Goal: Information Seeking & Learning: Learn about a topic

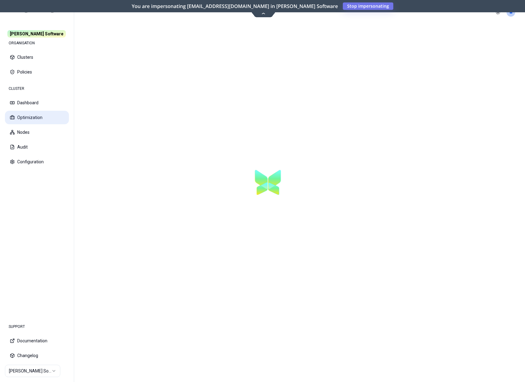
click at [40, 117] on button "Optimization" at bounding box center [37, 118] width 64 height 14
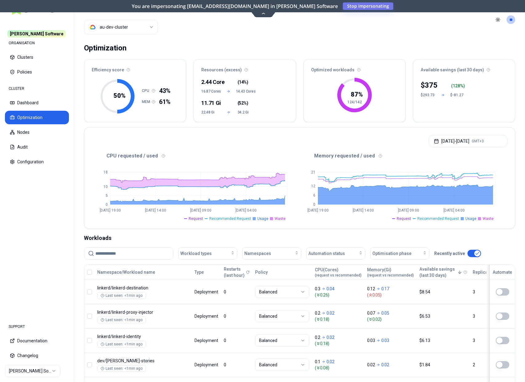
click at [160, 32] on header "Cluster au-dev-cluster Toggle theme **" at bounding box center [299, 19] width 451 height 39
click at [187, 34] on header "Cluster au-dev-cluster Toggle theme **" at bounding box center [299, 19] width 451 height 39
click at [137, 254] on input at bounding box center [132, 254] width 74 height 12
click at [139, 232] on div "Optimization Efficiency score 50 % CPU 43% MEM 61% Resources (excess) 2.44 Core…" at bounding box center [299, 297] width 451 height 516
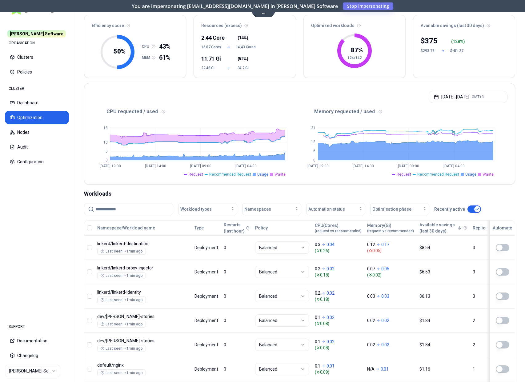
scroll to position [43, 0]
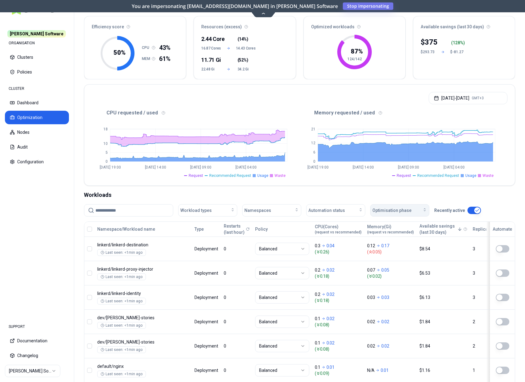
click at [390, 211] on span "Optimisation phase" at bounding box center [391, 210] width 39 height 6
click at [395, 198] on div "Workloads" at bounding box center [299, 195] width 431 height 9
click at [336, 210] on span "Automation status" at bounding box center [326, 210] width 37 height 6
click at [329, 222] on div "on" at bounding box center [337, 224] width 58 height 10
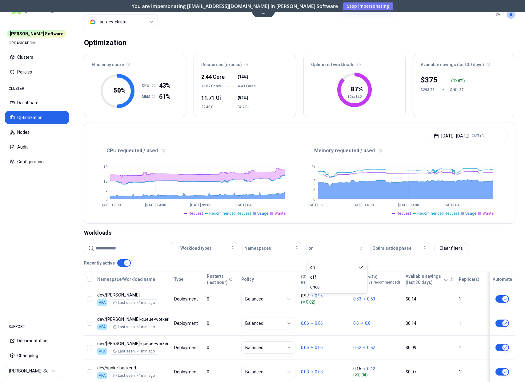
scroll to position [0, 0]
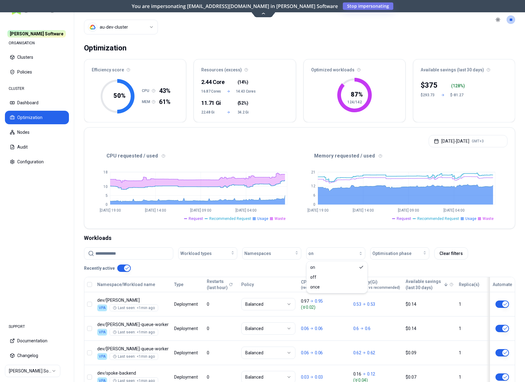
click at [399, 234] on div "Workloads" at bounding box center [299, 238] width 431 height 9
click at [305, 139] on div "Oct 08, 2025 - Oct 15, 2025 GMT+3" at bounding box center [299, 139] width 430 height 23
click at [110, 24] on html "Rex Software ORGANISATION Clusters Policies CLUSTER Dashboard Optimization Node…" at bounding box center [262, 191] width 525 height 382
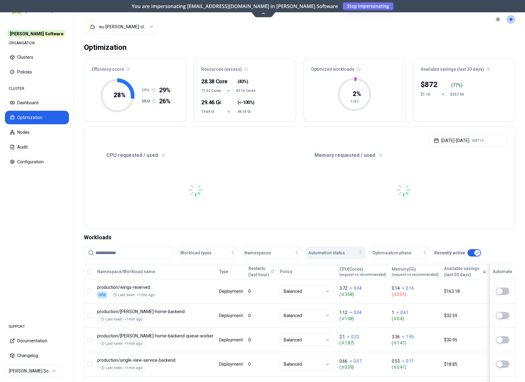
click at [335, 252] on span "Automation status" at bounding box center [326, 253] width 37 height 6
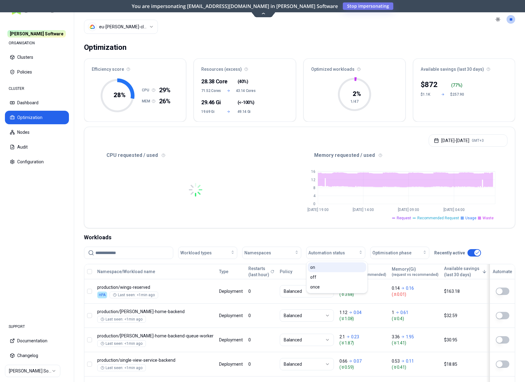
click at [330, 267] on div "on" at bounding box center [337, 267] width 58 height 10
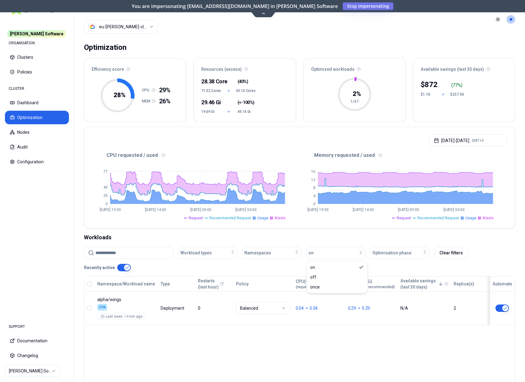
click at [112, 26] on html "Rex Software ORGANISATION Clusters Policies CLUSTER Dashboard Optimization Node…" at bounding box center [262, 191] width 525 height 382
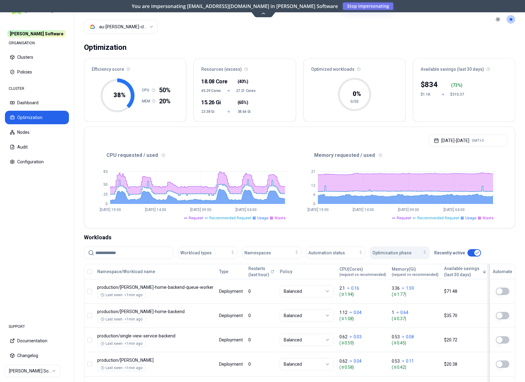
click at [382, 249] on button "Optimisation phase" at bounding box center [399, 253] width 59 height 12
click at [334, 256] on span "Automation status" at bounding box center [326, 253] width 37 height 6
click at [333, 265] on div "on" at bounding box center [337, 267] width 58 height 10
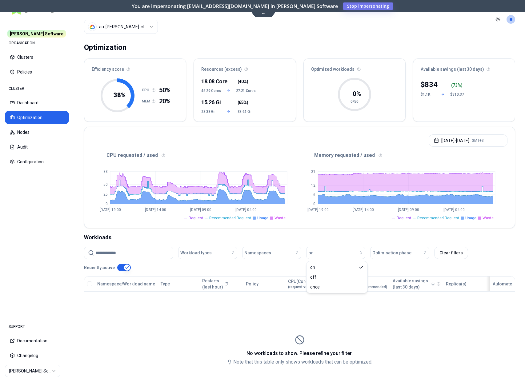
click at [114, 26] on html "Rex Software ORGANISATION Clusters Policies CLUSTER Dashboard Optimization Node…" at bounding box center [262, 191] width 525 height 382
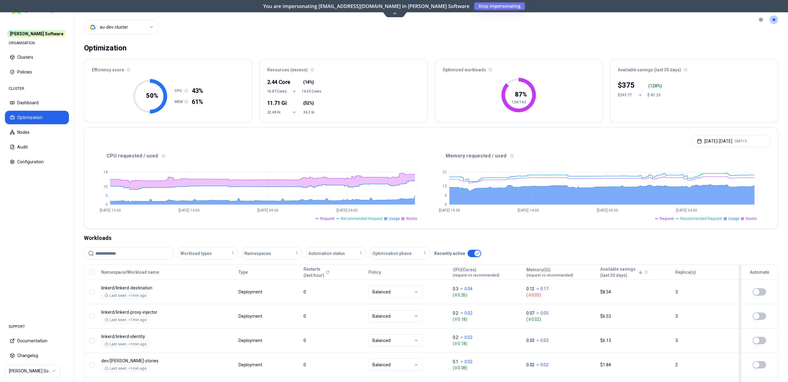
click at [127, 23] on html "Rex Software ORGANISATION Clusters Policies CLUSTER Dashboard Optimization Node…" at bounding box center [394, 191] width 788 height 382
click at [178, 25] on html "Rex Software ORGANISATION Clusters Policies CLUSTER Dashboard Optimization Node…" at bounding box center [394, 191] width 788 height 382
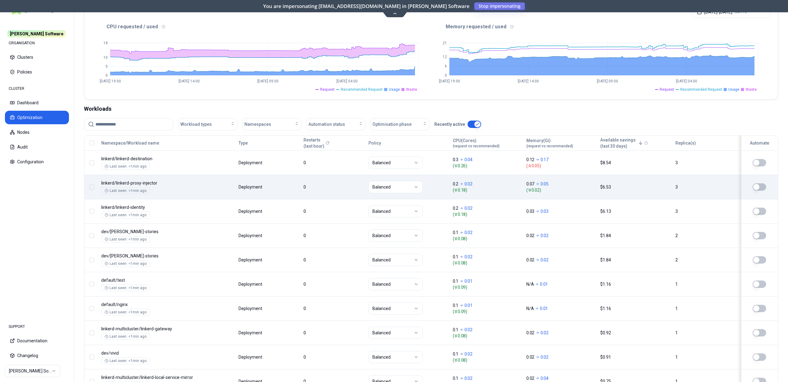
scroll to position [107, 0]
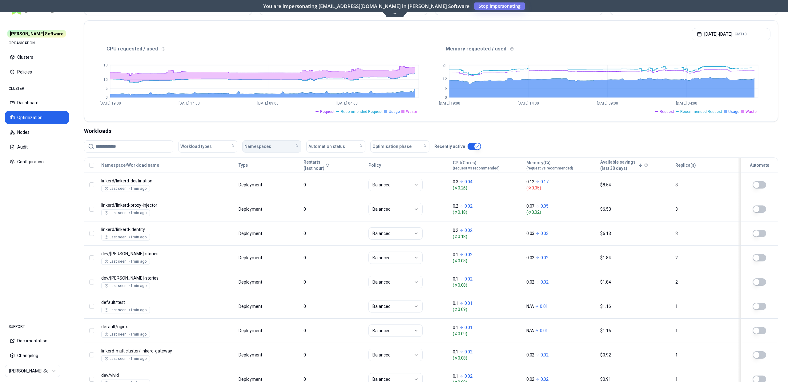
click at [262, 146] on span "Namespaces" at bounding box center [257, 146] width 27 height 6
click at [282, 127] on div "Workloads" at bounding box center [431, 131] width 694 height 9
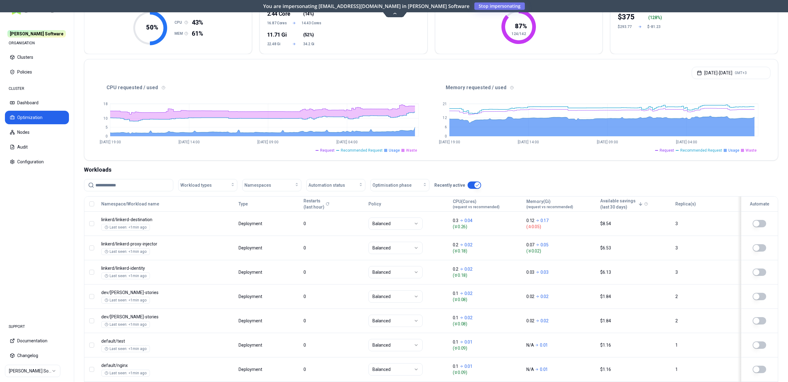
scroll to position [63, 0]
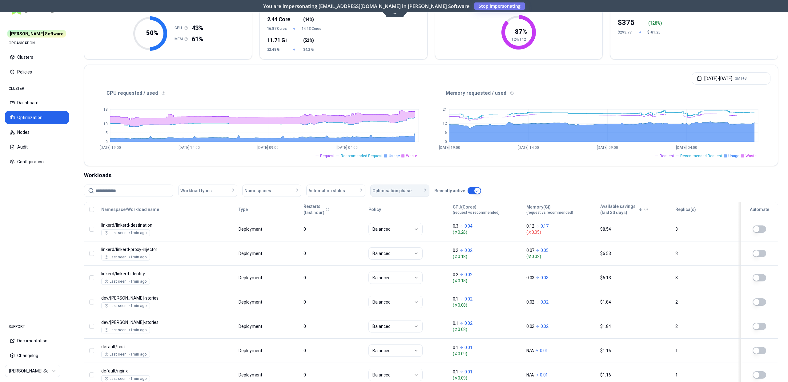
click at [393, 189] on span "Optimisation phase" at bounding box center [391, 191] width 39 height 6
click at [352, 194] on div "Automation status" at bounding box center [335, 191] width 55 height 6
click at [328, 205] on div "on" at bounding box center [337, 205] width 58 height 10
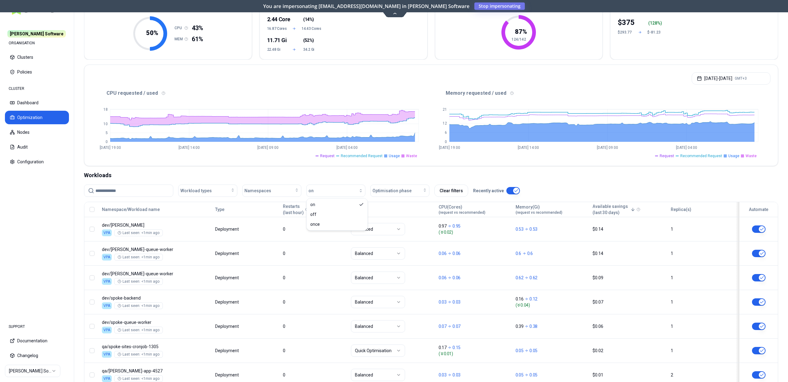
click at [385, 160] on div "CPU requested / used 0 5 10 18 Oct 8 19:00 Oct 10 14:00 Oct 12 09:00 Oct 14 04:…" at bounding box center [430, 127] width 693 height 78
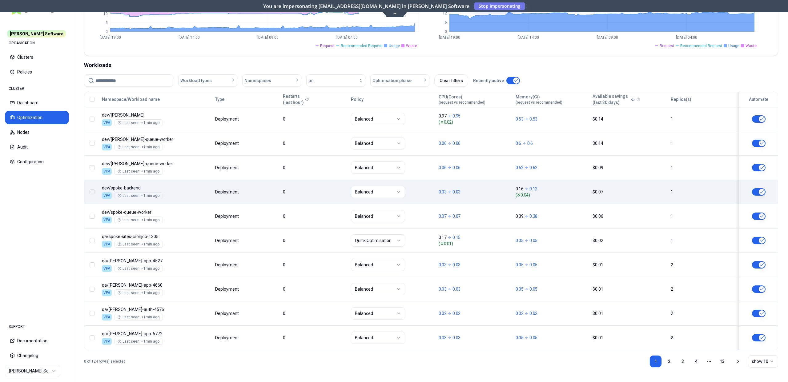
scroll to position [173, 0]
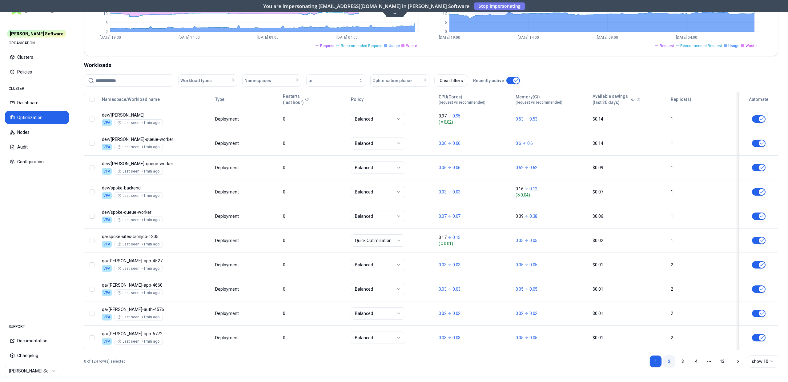
click at [525, 359] on link "2" at bounding box center [669, 361] width 12 height 12
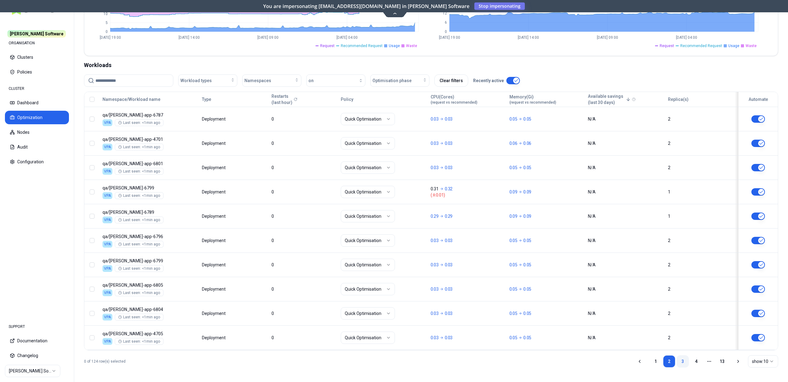
click at [525, 365] on link "3" at bounding box center [682, 361] width 12 height 12
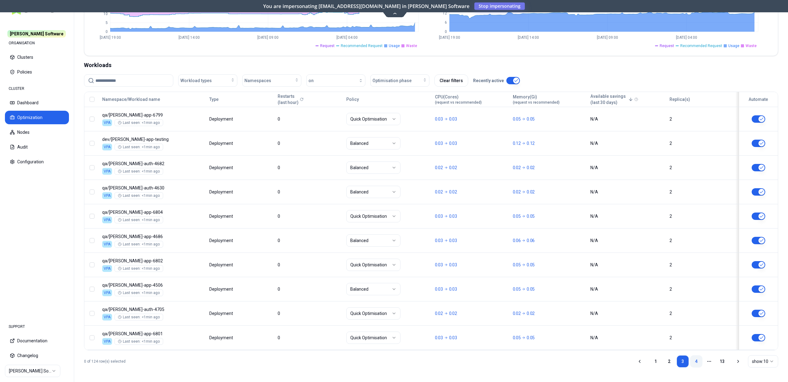
click at [525, 362] on link "4" at bounding box center [696, 361] width 12 height 12
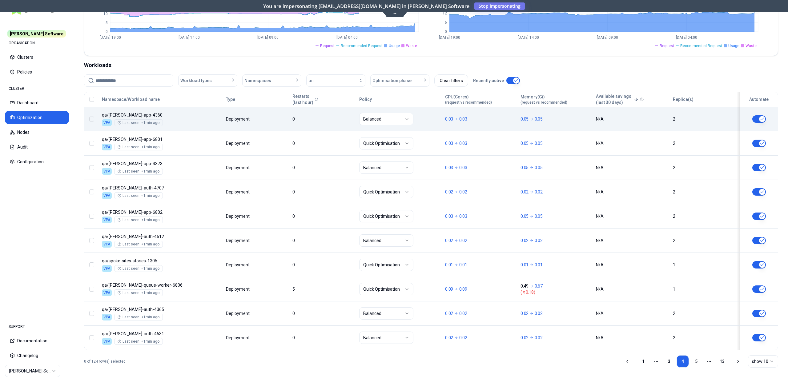
scroll to position [163, 0]
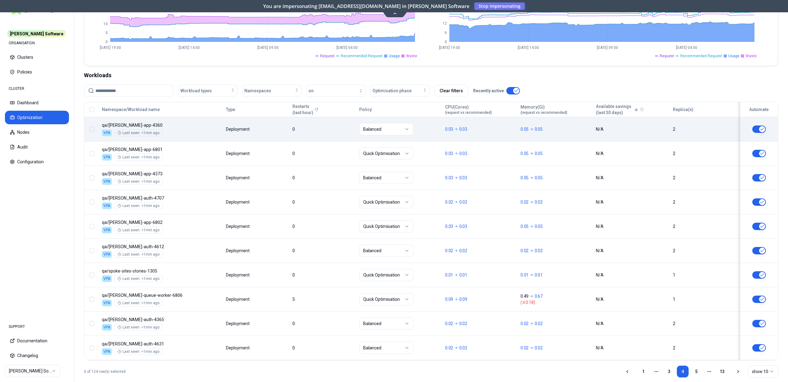
click at [155, 122] on body "Rex Software ORGANISATION Clusters Policies CLUSTER Dashboard Optimization Node…" at bounding box center [394, 191] width 788 height 382
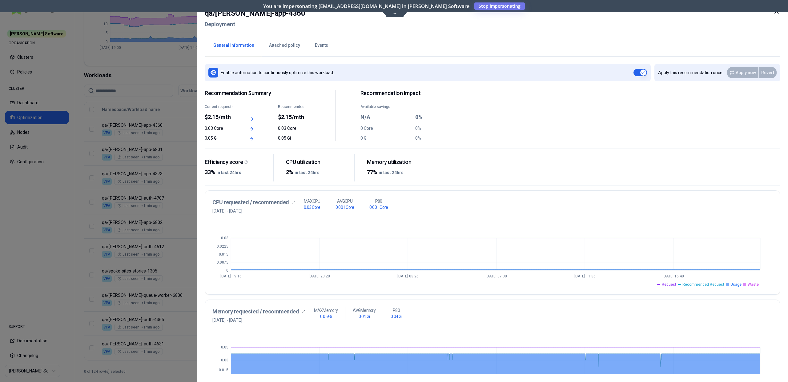
click at [525, 14] on icon at bounding box center [776, 11] width 7 height 7
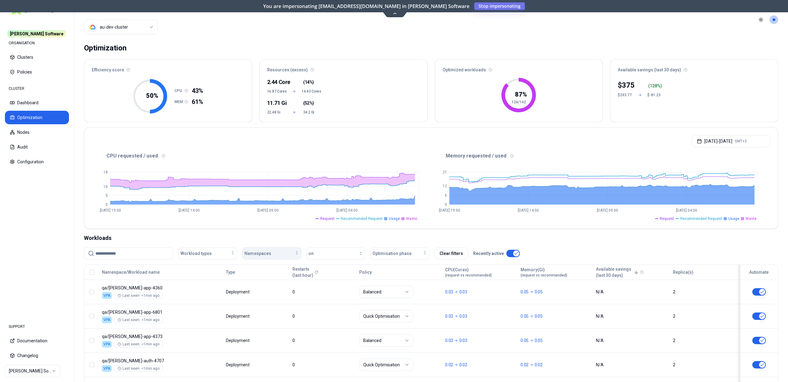
click at [279, 253] on div "Namespaces" at bounding box center [271, 253] width 55 height 6
click at [273, 290] on div "dev" at bounding box center [273, 287] width 58 height 10
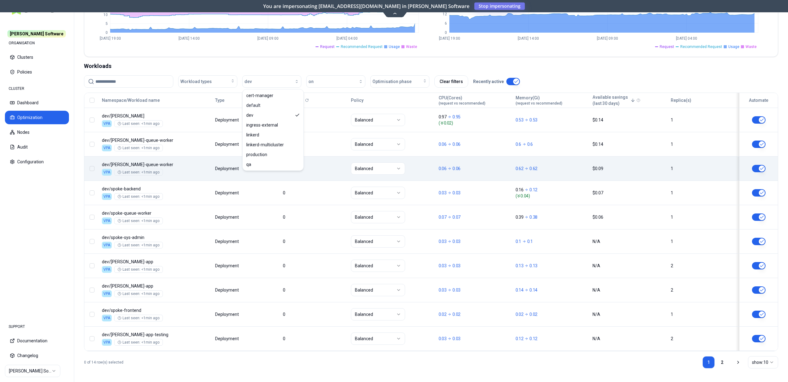
scroll to position [172, 0]
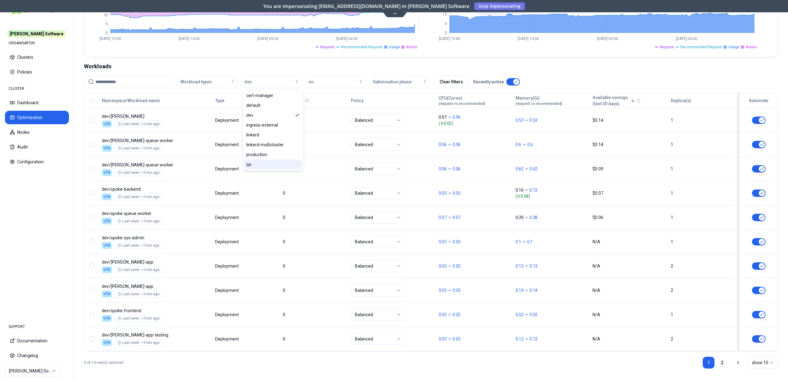
click at [264, 166] on div "qa" at bounding box center [273, 165] width 58 height 10
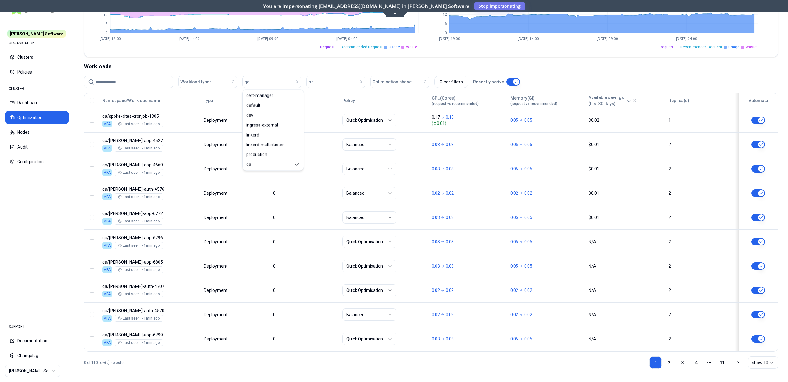
click at [278, 67] on div "Workloads" at bounding box center [431, 66] width 694 height 9
click at [270, 80] on div "button" at bounding box center [275, 81] width 50 height 5
click at [260, 97] on span "cert-manager" at bounding box center [259, 96] width 27 height 6
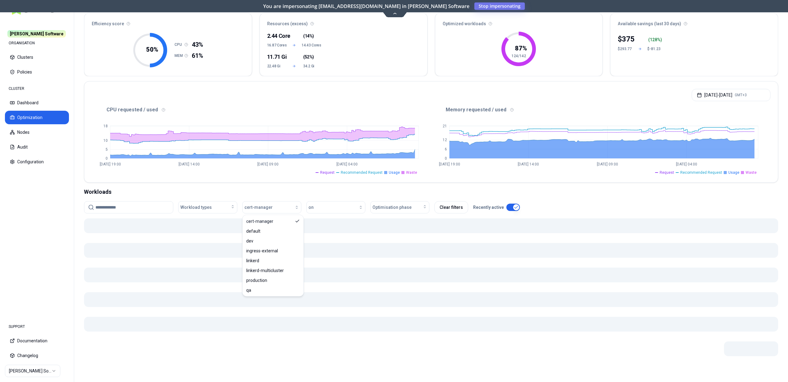
scroll to position [48, 0]
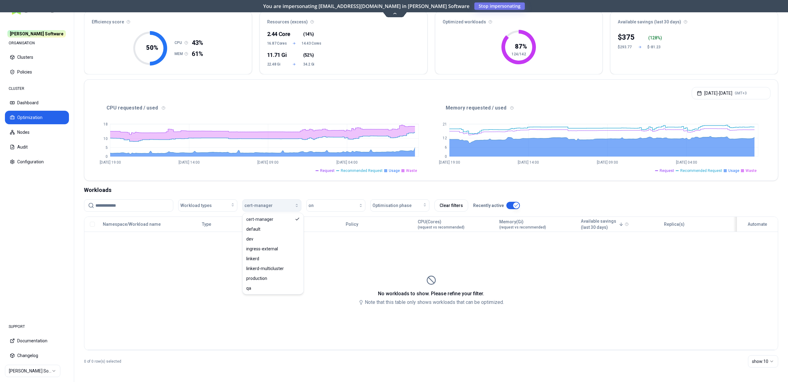
click at [268, 199] on button "cert-manager" at bounding box center [271, 205] width 59 height 12
click at [270, 210] on button "cert-manager" at bounding box center [271, 205] width 59 height 12
click at [266, 229] on div "default" at bounding box center [273, 229] width 58 height 10
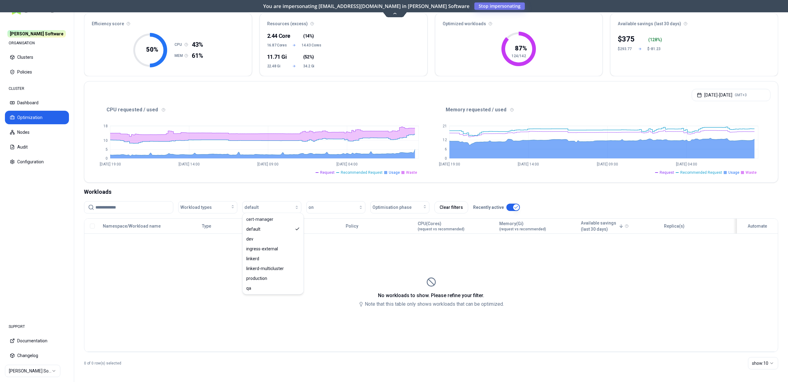
scroll to position [48, 0]
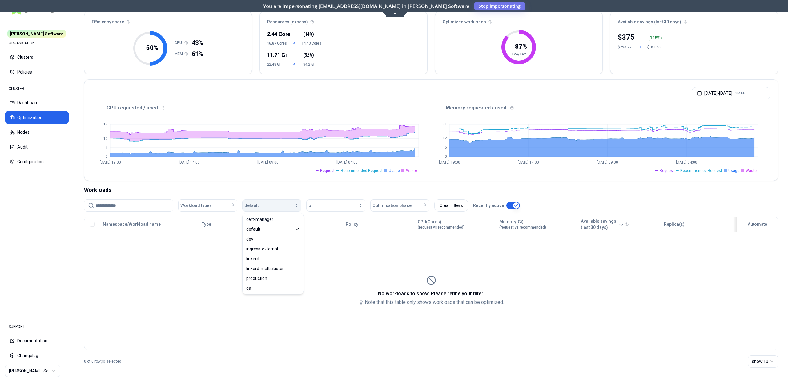
click at [271, 208] on div "button" at bounding box center [278, 205] width 41 height 5
click at [271, 208] on button "default" at bounding box center [271, 205] width 59 height 12
click at [264, 252] on div "ingress-external" at bounding box center [273, 249] width 58 height 10
click at [280, 204] on div "button" at bounding box center [288, 205] width 21 height 5
click at [275, 214] on div "Workload types ingress-external on Optimisation phase Clear filters Recently ac…" at bounding box center [431, 207] width 694 height 17
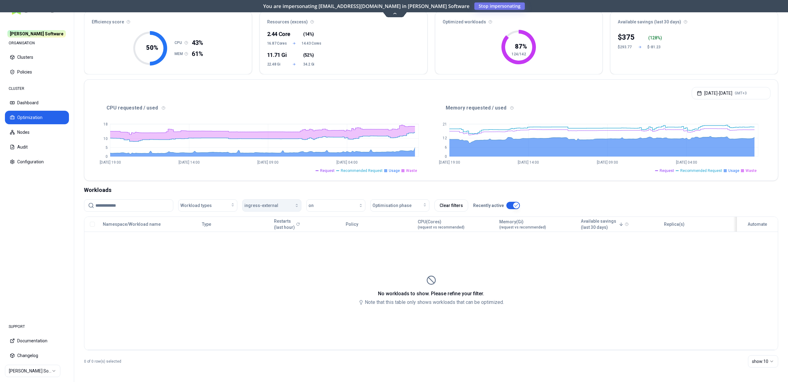
click at [276, 210] on button "ingress-external" at bounding box center [271, 205] width 59 height 12
click at [274, 259] on div "linkerd" at bounding box center [273, 259] width 58 height 10
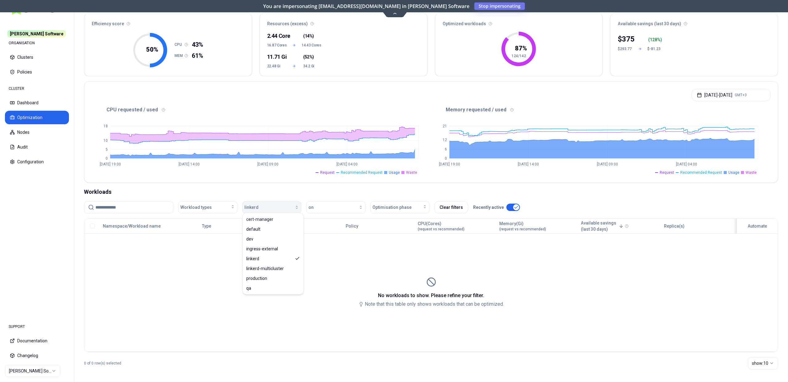
scroll to position [48, 0]
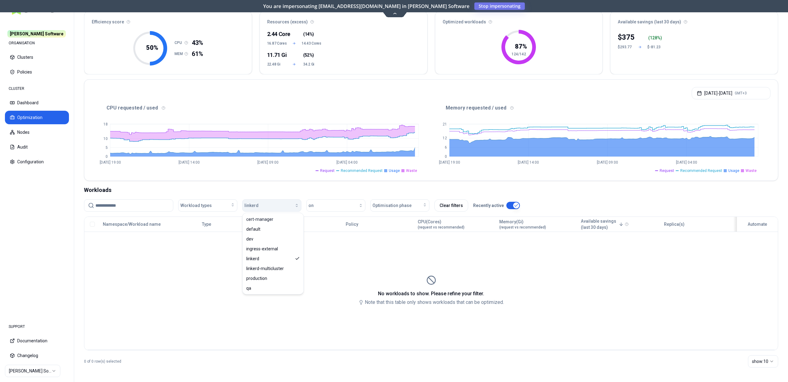
click at [283, 204] on div "button" at bounding box center [278, 205] width 41 height 5
click at [263, 204] on div "button" at bounding box center [278, 205] width 41 height 5
click at [266, 278] on span "production" at bounding box center [256, 278] width 21 height 6
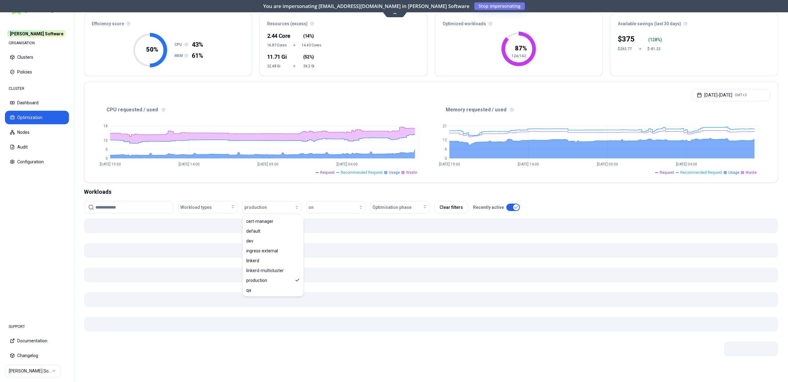
scroll to position [48, 0]
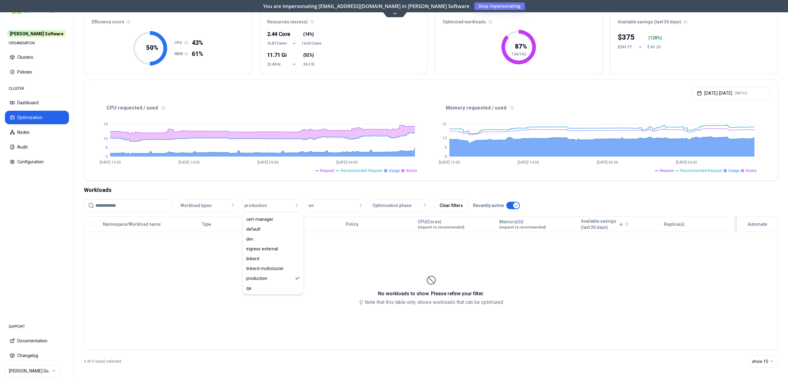
click at [447, 208] on button "Clear filters" at bounding box center [451, 205] width 34 height 12
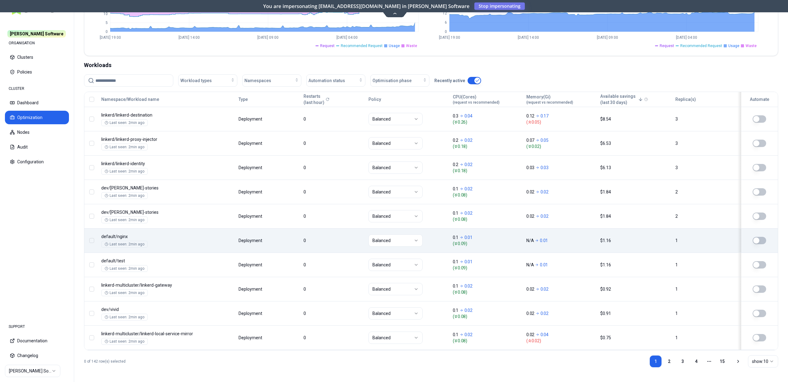
scroll to position [50, 0]
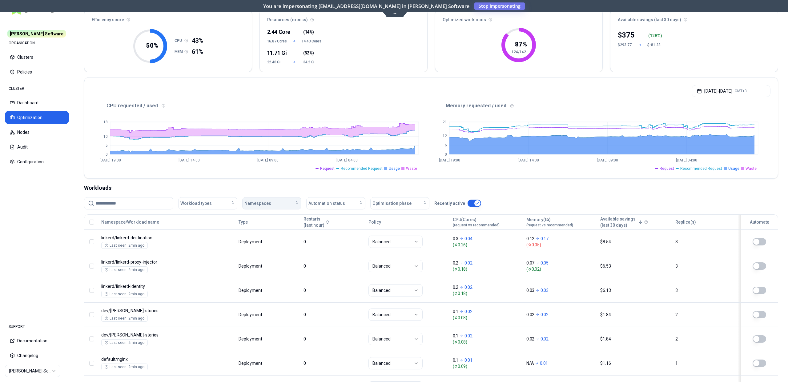
click at [250, 200] on span "Namespaces" at bounding box center [257, 203] width 27 height 6
click at [399, 188] on div "Workloads" at bounding box center [431, 188] width 694 height 9
click at [348, 200] on div "Automation status" at bounding box center [335, 203] width 55 height 6
click at [334, 216] on div "on" at bounding box center [337, 217] width 58 height 10
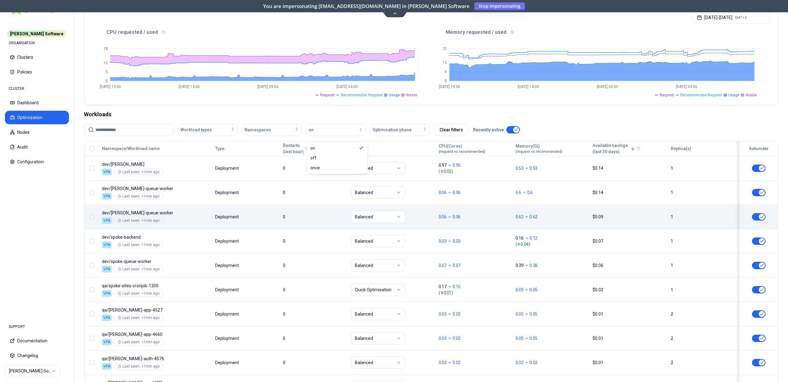
scroll to position [118, 0]
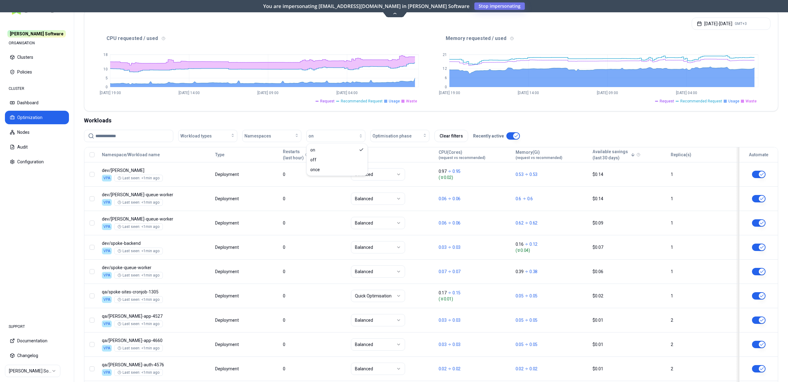
click at [432, 134] on div "Workload types Namespaces on Optimisation phase Clear filters Recently active" at bounding box center [302, 136] width 436 height 12
click at [437, 134] on button "Clear filters" at bounding box center [451, 136] width 34 height 12
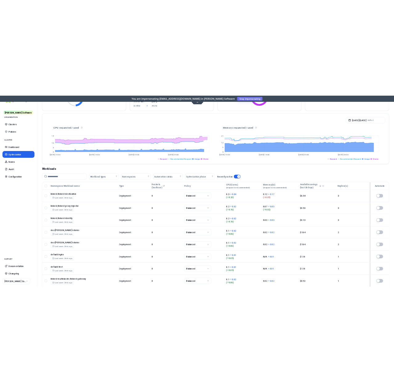
scroll to position [0, 0]
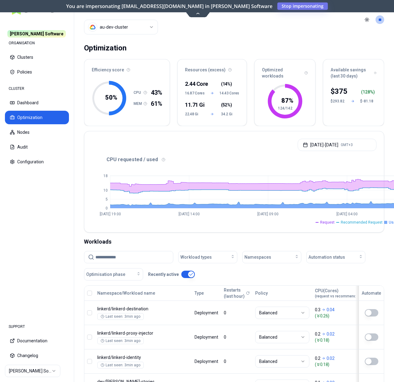
click at [239, 138] on div "Oct 08, 2025 - Oct 15, 2025 GMT+3" at bounding box center [233, 142] width 299 height 23
click at [274, 146] on div "Oct 08, 2025 - Oct 15, 2025 GMT+3" at bounding box center [233, 142] width 299 height 23
click at [239, 159] on div "CPU requested / used" at bounding box center [261, 159] width 339 height 7
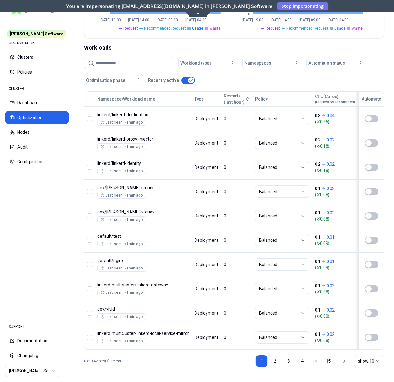
click at [342, 361] on icon at bounding box center [344, 361] width 5 height 5
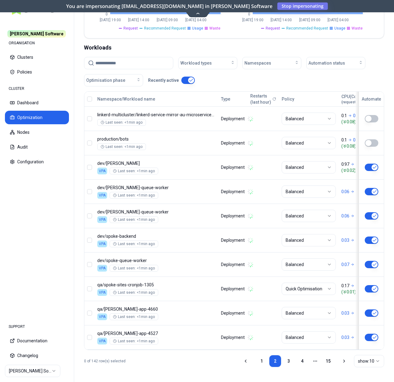
click at [342, 361] on icon at bounding box center [344, 361] width 5 height 5
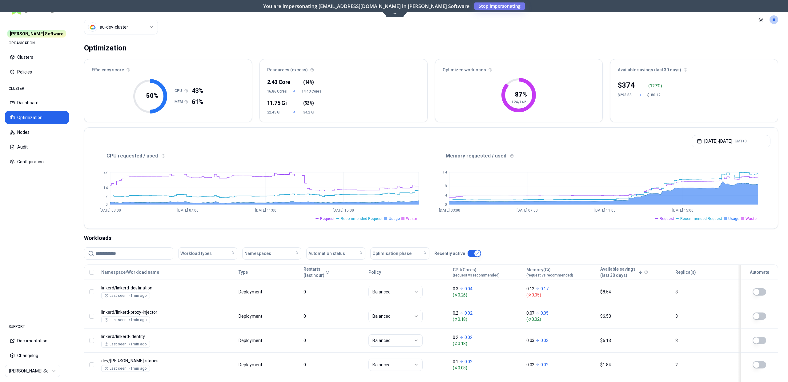
click at [515, 128] on div "Sep 15, 2025 - Oct 15, 2025 GMT+3" at bounding box center [430, 139] width 693 height 23
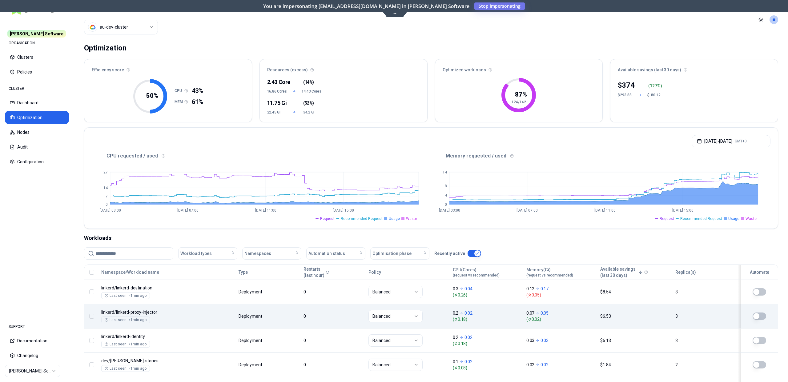
click at [498, 224] on div "CPU requested / used 0 7 14 27 Sep 25 03:00 Sep 30 07:00 Oct 5 11:00 Oct 10 15:…" at bounding box center [430, 190] width 693 height 78
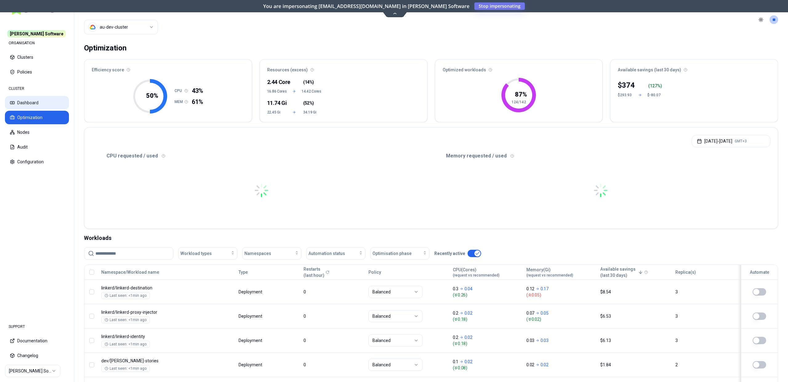
click at [40, 108] on button "Dashboard" at bounding box center [37, 103] width 64 height 14
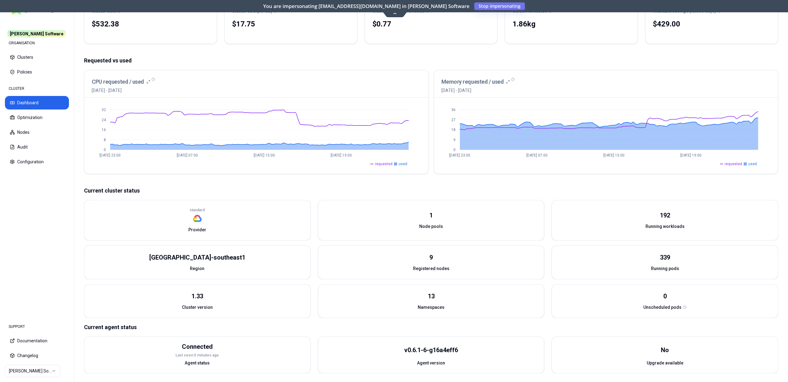
scroll to position [76, 0]
click at [198, 220] on img at bounding box center [197, 218] width 9 height 9
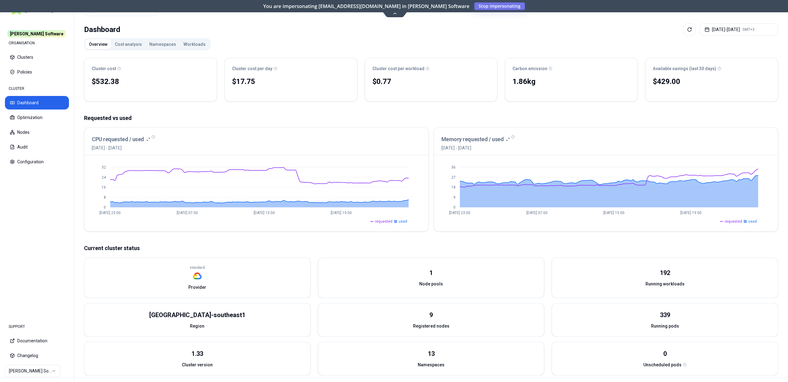
scroll to position [0, 0]
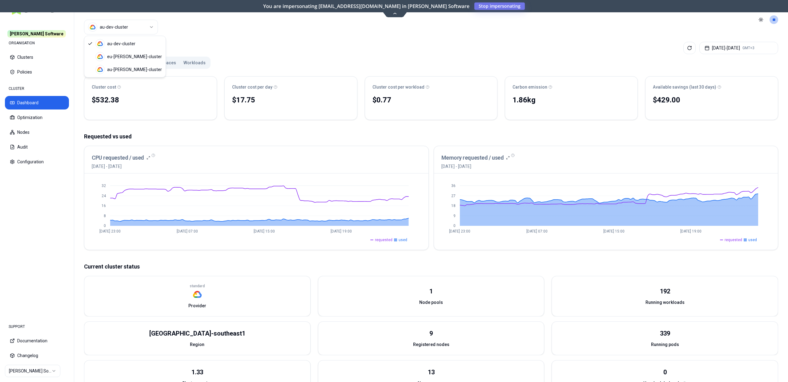
click at [144, 26] on html "Rex Software ORGANISATION Clusters Policies CLUSTER Dashboard Optimization Node…" at bounding box center [394, 191] width 788 height 382
click at [215, 49] on html "Rex Software ORGANISATION Clusters Policies CLUSTER Dashboard Optimization Node…" at bounding box center [394, 191] width 788 height 382
click at [142, 32] on html "Rex Software ORGANISATION Clusters Policies CLUSTER Dashboard Optimization Node…" at bounding box center [394, 191] width 788 height 382
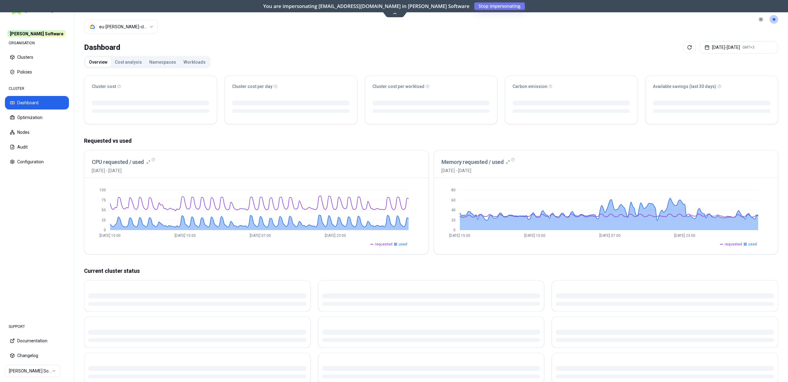
click at [135, 27] on html "Rex Software ORGANISATION Clusters Policies CLUSTER Dashboard Optimization Node…" at bounding box center [394, 191] width 788 height 382
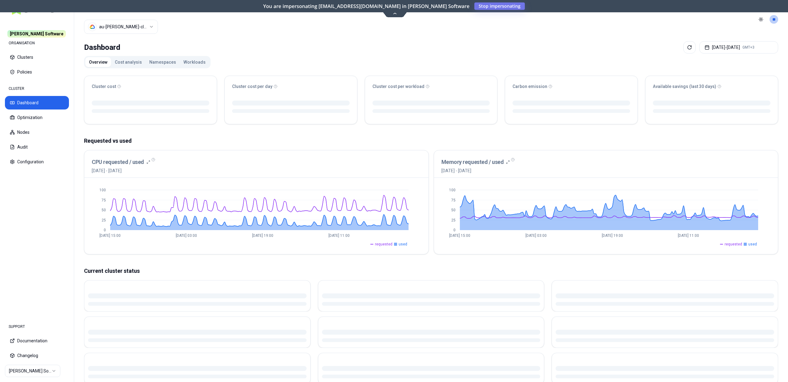
click at [134, 29] on html "Rex Software ORGANISATION Clusters Policies CLUSTER Dashboard Optimization Node…" at bounding box center [394, 191] width 788 height 382
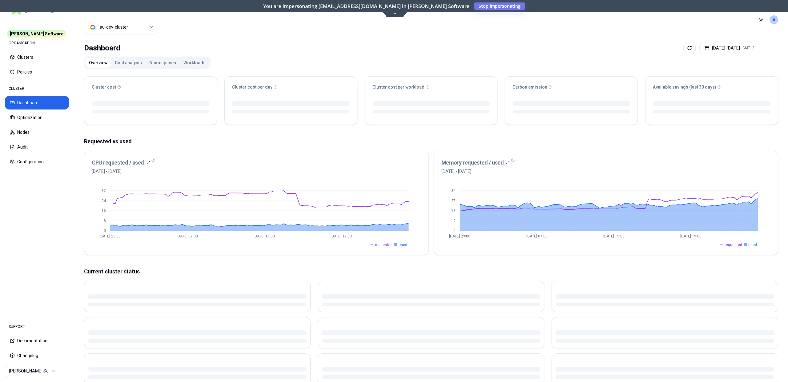
click at [131, 26] on html "Rex Software ORGANISATION Clusters Policies CLUSTER Dashboard Optimization Node…" at bounding box center [394, 191] width 788 height 382
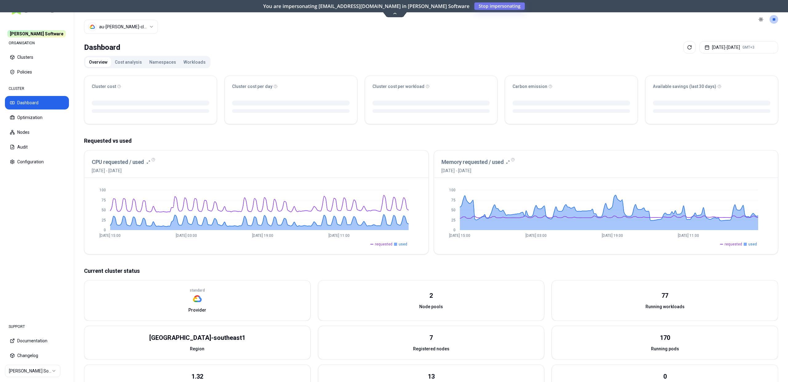
click at [136, 29] on html "Rex Software ORGANISATION Clusters Policies CLUSTER Dashboard Optimization Node…" at bounding box center [394, 191] width 788 height 382
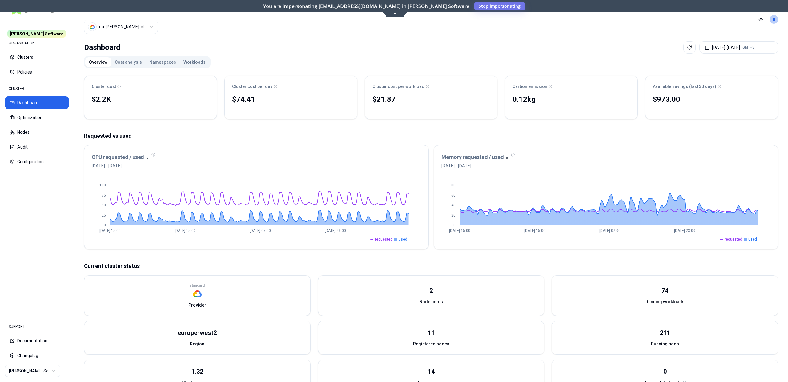
click at [123, 22] on html "Rex Software ORGANISATION Clusters Policies CLUSTER Dashboard Optimization Node…" at bounding box center [394, 191] width 788 height 382
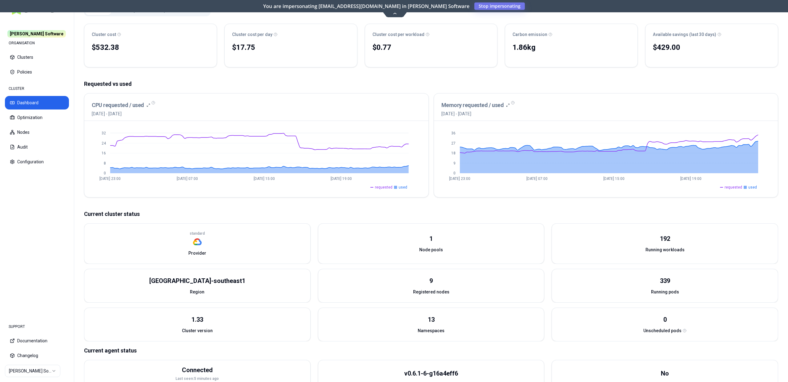
scroll to position [57, 0]
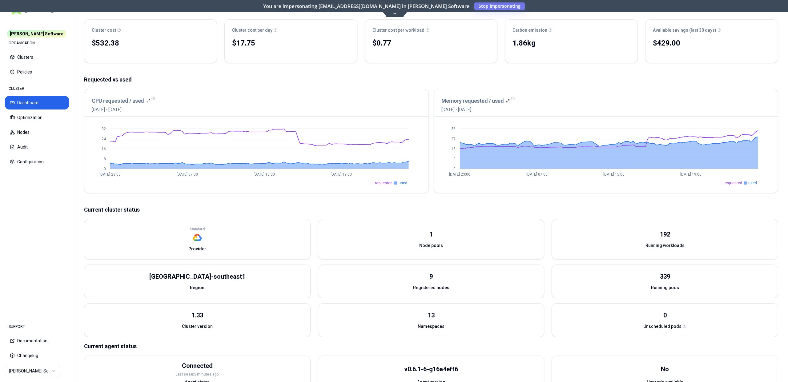
click at [428, 246] on span "Node pools" at bounding box center [431, 245] width 24 height 6
click at [439, 246] on span "Node pools" at bounding box center [431, 245] width 24 height 6
click at [435, 287] on span "Registered nodes" at bounding box center [431, 288] width 36 height 6
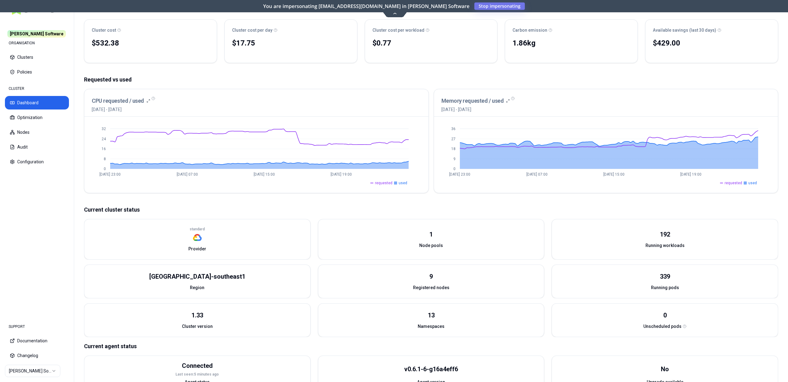
click at [419, 285] on span "Registered nodes" at bounding box center [431, 288] width 36 height 6
drag, startPoint x: 410, startPoint y: 286, endPoint x: 470, endPoint y: 288, distance: 59.7
click at [470, 288] on div "Registered nodes" at bounding box center [431, 289] width 226 height 17
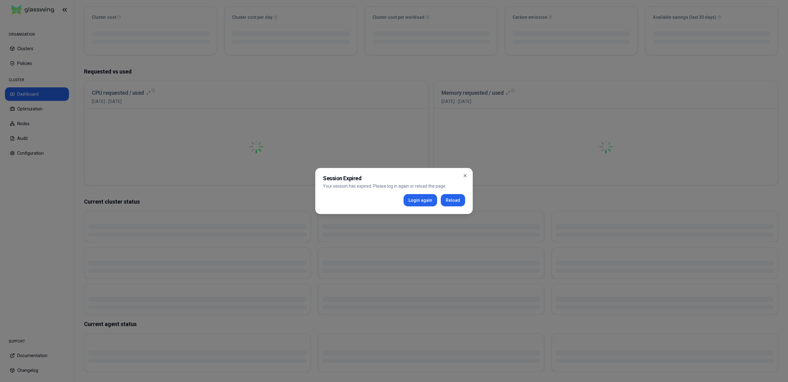
scroll to position [66, 0]
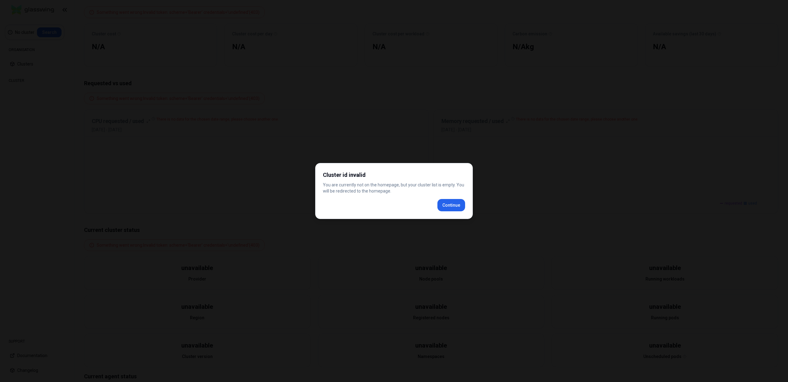
click at [449, 206] on div "Cluster id invalid You are currently not on the homepage, but your cluster list…" at bounding box center [394, 191] width 158 height 56
